Goal: Transaction & Acquisition: Purchase product/service

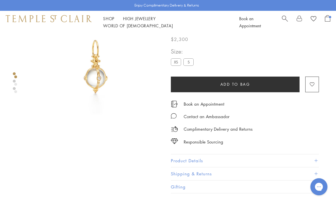
scroll to position [64, 0]
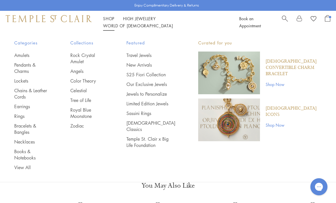
click at [21, 116] on link "Rings" at bounding box center [30, 116] width 33 height 6
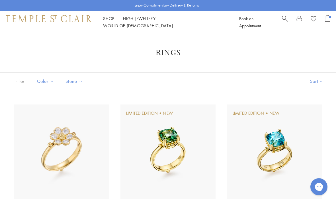
click at [313, 84] on button "Sort" at bounding box center [316, 81] width 39 height 17
click at [316, 81] on button "Sort" at bounding box center [316, 81] width 39 height 17
click at [314, 122] on button "Price, low to high" at bounding box center [307, 121] width 58 height 14
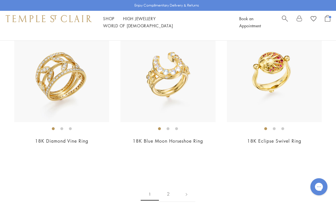
scroll to position [2211, 0]
click at [172, 186] on link "2" at bounding box center [168, 194] width 19 height 16
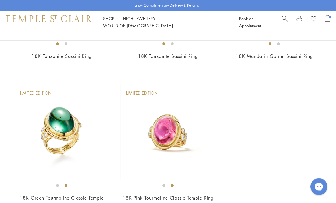
scroll to position [1020, 0]
click at [179, 151] on img at bounding box center [167, 131] width 95 height 95
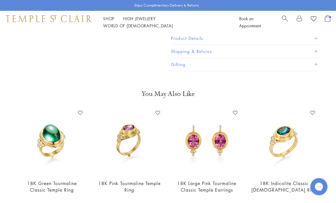
scroll to position [149, 0]
click at [146, 159] on img at bounding box center [129, 141] width 66 height 66
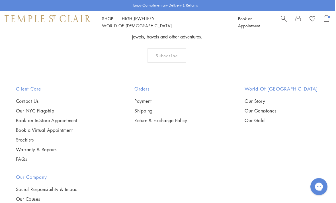
scroll to position [614, 1]
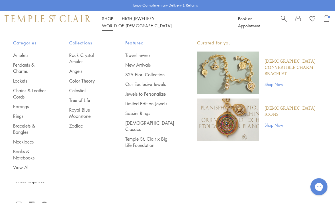
click at [30, 43] on span "Categories" at bounding box center [29, 42] width 33 height 7
click at [25, 165] on link "View All" at bounding box center [29, 167] width 33 height 6
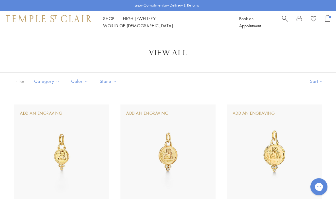
click at [317, 81] on button "Sort" at bounding box center [316, 81] width 39 height 17
click at [318, 79] on button "Sort" at bounding box center [316, 81] width 39 height 17
click at [311, 120] on button "Price, low to high" at bounding box center [307, 121] width 58 height 14
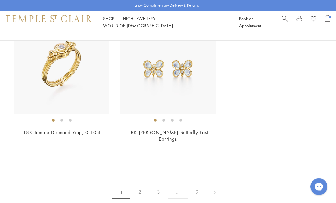
scroll to position [3233, 0]
click at [141, 184] on link "2" at bounding box center [139, 192] width 19 height 16
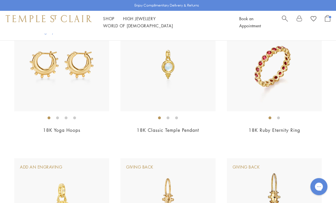
scroll to position [797, 0]
click at [229, 203] on img at bounding box center [274, 206] width 95 height 95
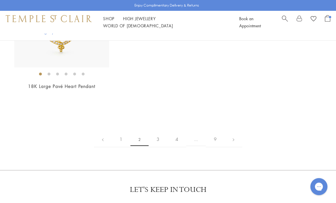
scroll to position [2846, 0]
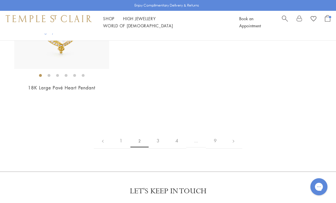
click at [157, 138] on link "3" at bounding box center [158, 141] width 19 height 16
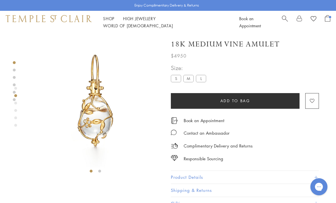
click at [180, 77] on label "S" at bounding box center [176, 78] width 10 height 7
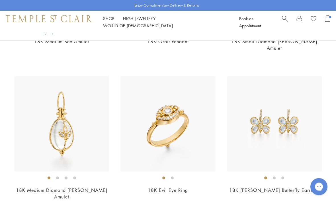
scroll to position [886, 0]
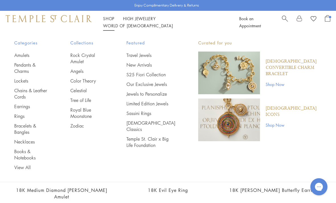
click at [24, 69] on link "Pendants & Charms" at bounding box center [30, 68] width 33 height 13
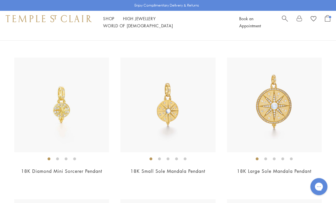
scroll to position [2479, 0]
click at [205, 135] on img at bounding box center [167, 105] width 95 height 95
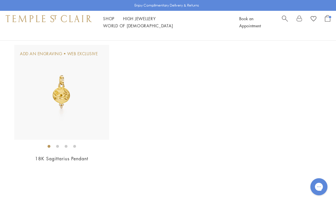
scroll to position [3247, 0]
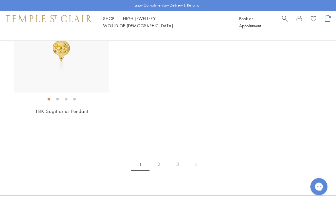
click at [159, 159] on link "2" at bounding box center [158, 165] width 19 height 16
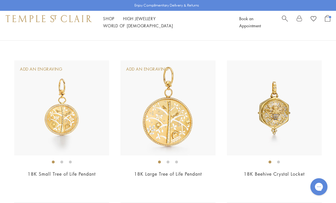
scroll to position [1888, 0]
click at [91, 139] on img at bounding box center [61, 108] width 95 height 95
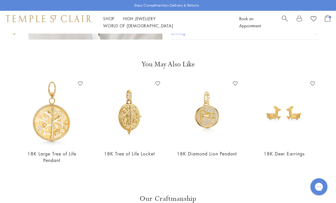
scroll to position [270, 0]
click at [57, 129] on img at bounding box center [52, 112] width 66 height 66
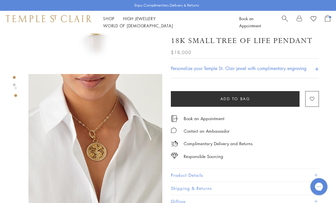
scroll to position [102, 0]
click at [213, 178] on button "Product Details" at bounding box center [245, 175] width 148 height 13
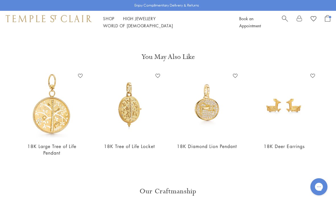
scroll to position [295, 0]
click at [59, 124] on img at bounding box center [52, 105] width 66 height 66
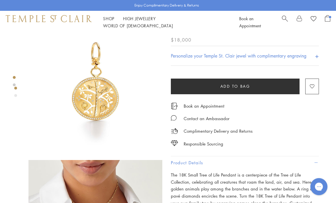
scroll to position [0, 0]
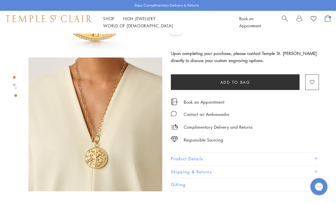
scroll to position [119, 0]
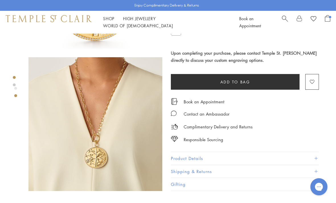
click at [220, 158] on button "Product Details" at bounding box center [245, 158] width 148 height 13
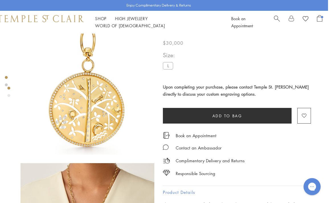
scroll to position [0, 1]
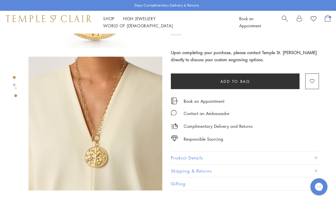
scroll to position [120, 0]
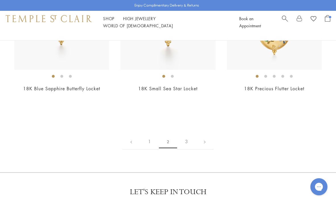
scroll to position [2683, 0]
click at [186, 149] on link "3" at bounding box center [186, 142] width 19 height 16
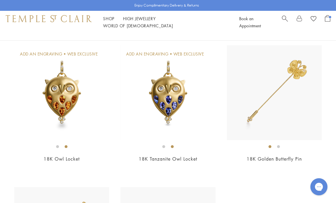
scroll to position [59, 0]
